Goal: Navigation & Orientation: Find specific page/section

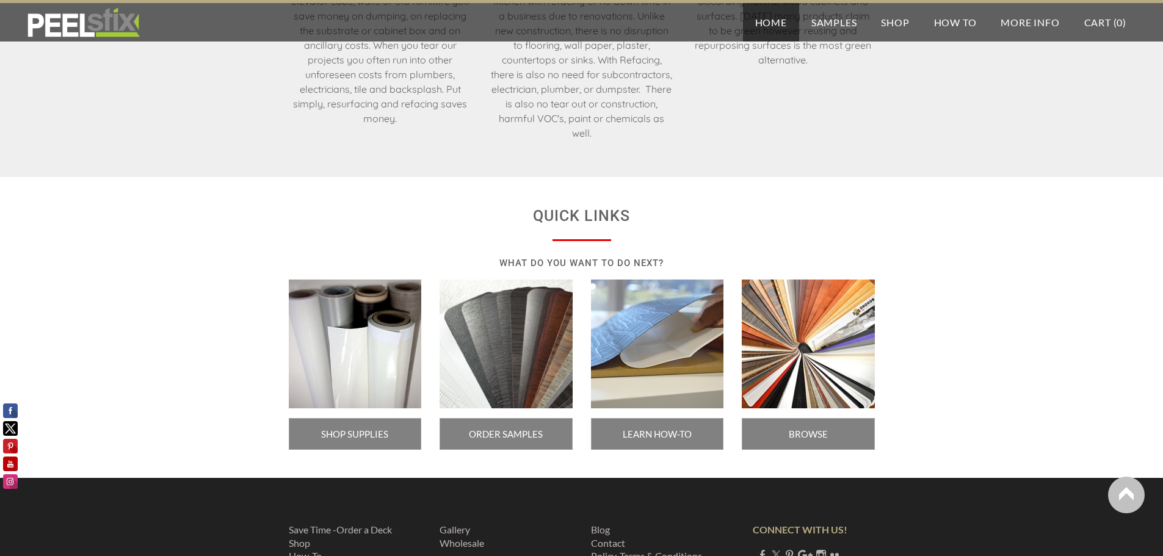
scroll to position [2035, 0]
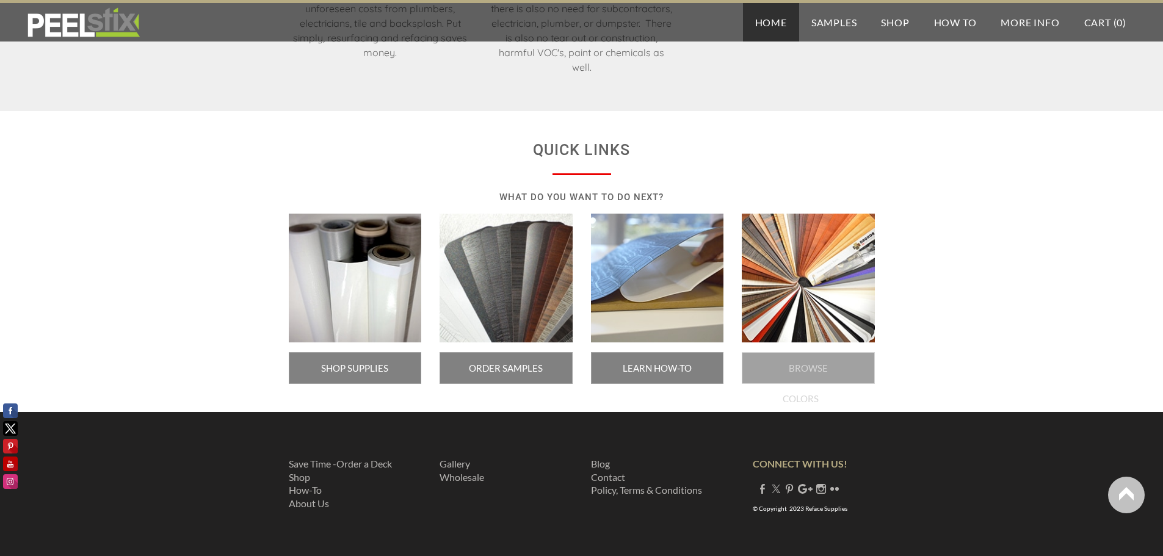
click at [811, 352] on span "BROWSE COLORS" at bounding box center [807, 368] width 133 height 32
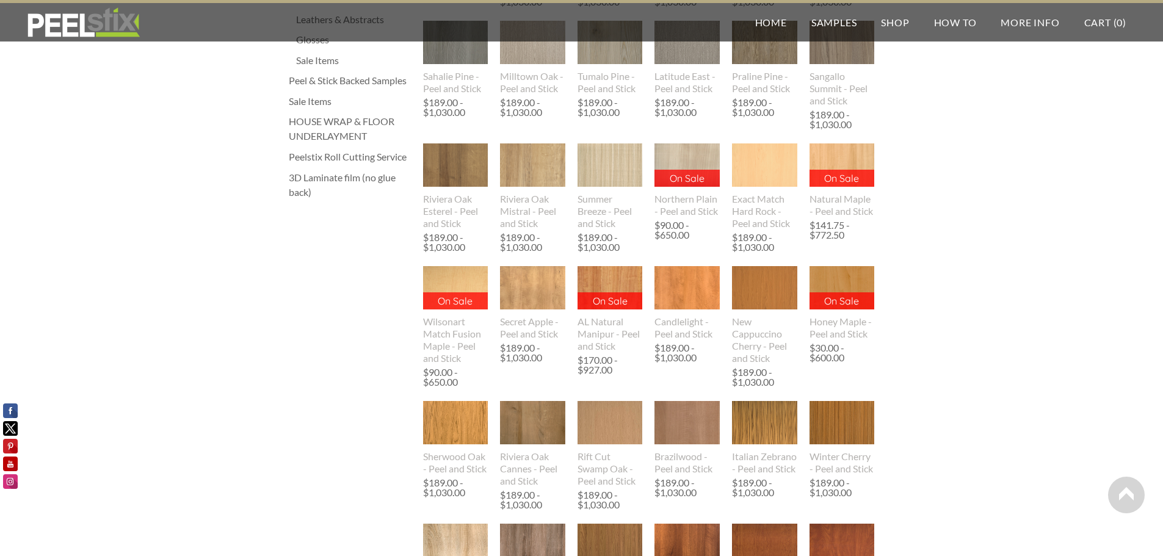
scroll to position [427, 0]
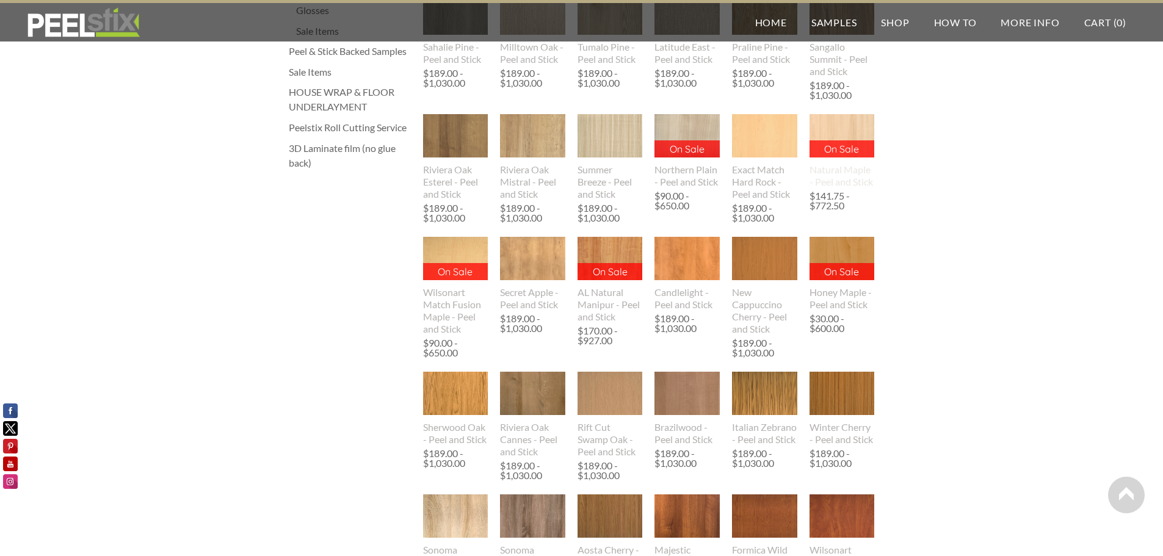
click at [843, 138] on img at bounding box center [842, 135] width 66 height 43
